Goal: Transaction & Acquisition: Purchase product/service

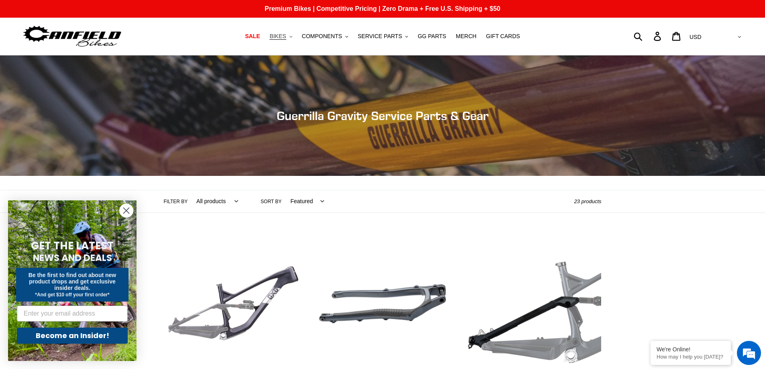
click at [286, 38] on span "BIKES" at bounding box center [278, 36] width 16 height 7
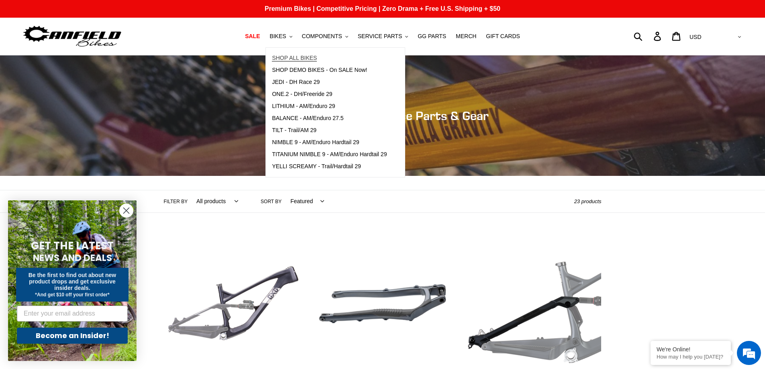
click at [303, 57] on span "SHOP ALL BIKES" at bounding box center [294, 58] width 45 height 7
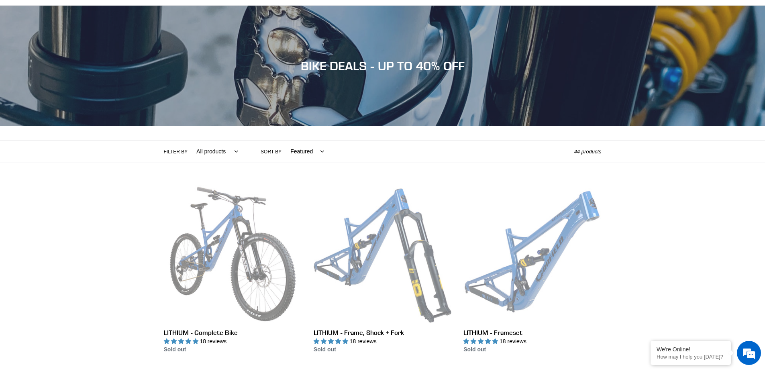
scroll to position [121, 0]
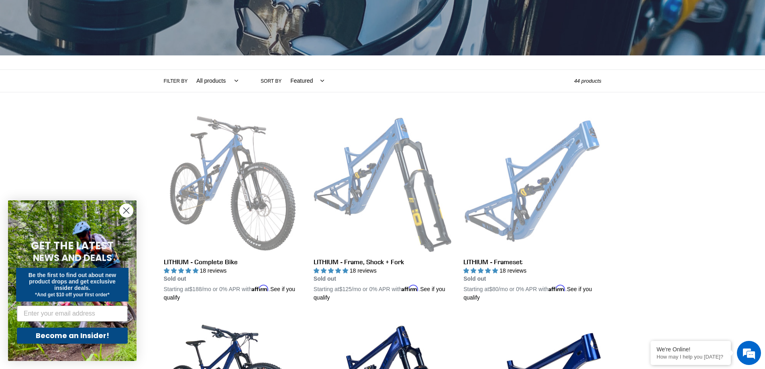
click at [127, 212] on icon "Close dialog" at bounding box center [127, 211] width 6 height 6
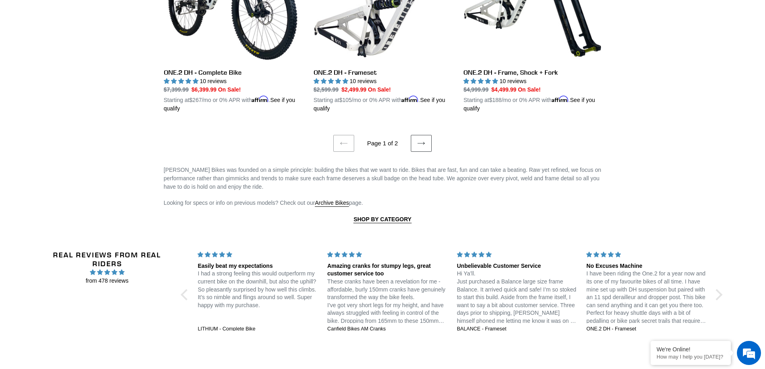
scroll to position [1768, 0]
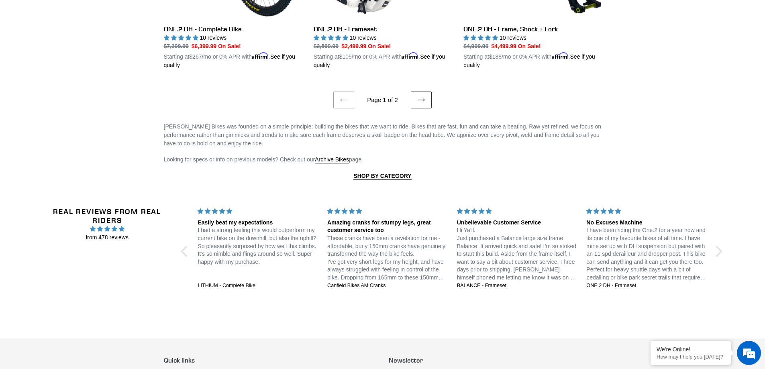
click at [427, 97] on link "Next page" at bounding box center [421, 100] width 21 height 17
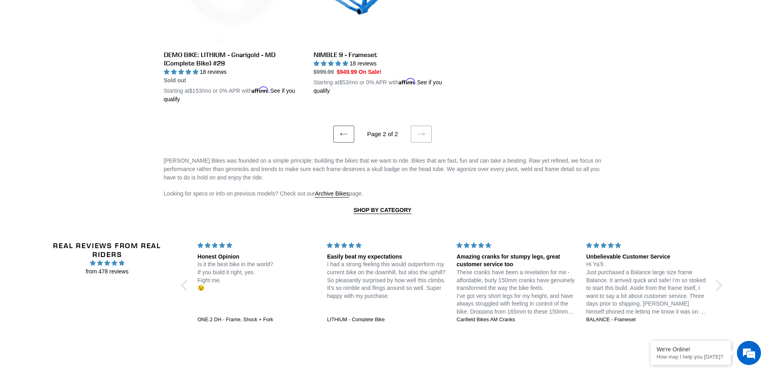
scroll to position [1607, 0]
